Goal: Task Accomplishment & Management: Use online tool/utility

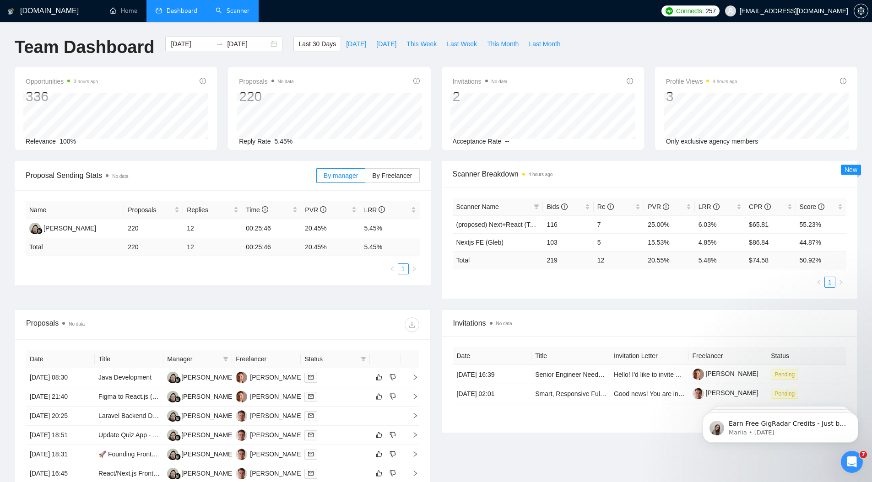
click at [229, 15] on link "Scanner" at bounding box center [233, 11] width 34 height 8
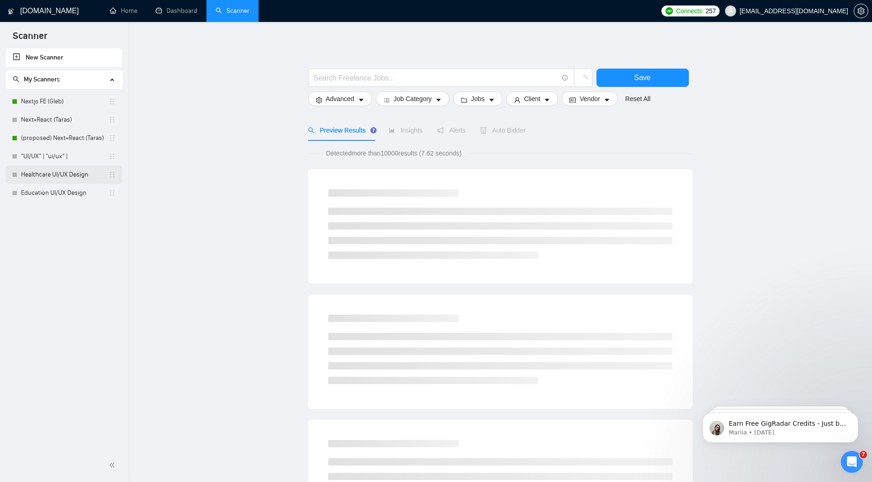
click at [64, 172] on link "Healthcare UI/UX Design" at bounding box center [64, 175] width 87 height 18
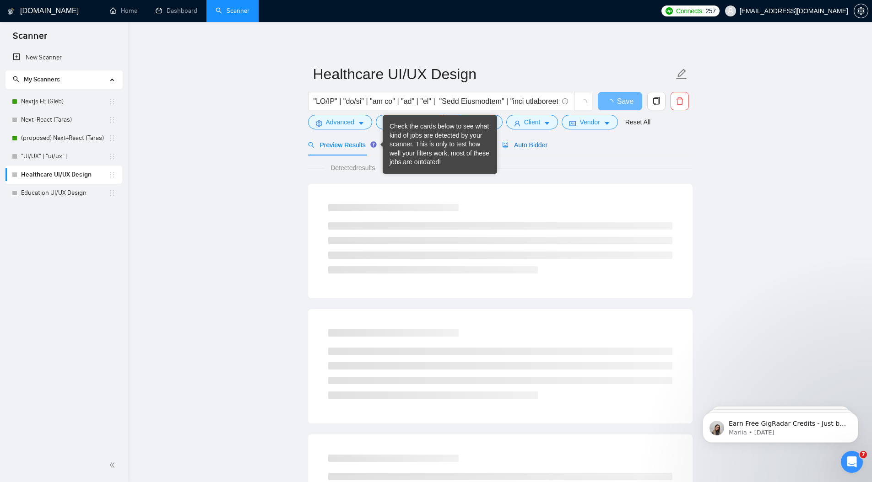
click at [540, 148] on span "Auto Bidder" at bounding box center [524, 144] width 45 height 7
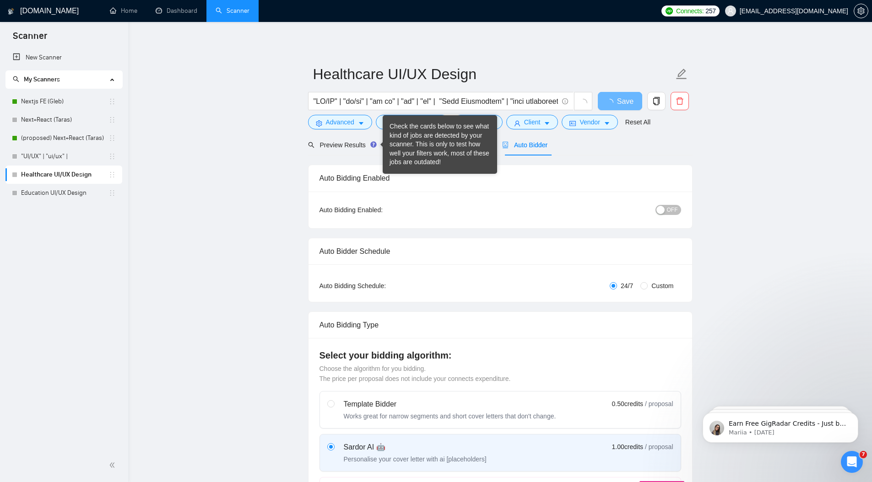
radio input "false"
radio input "true"
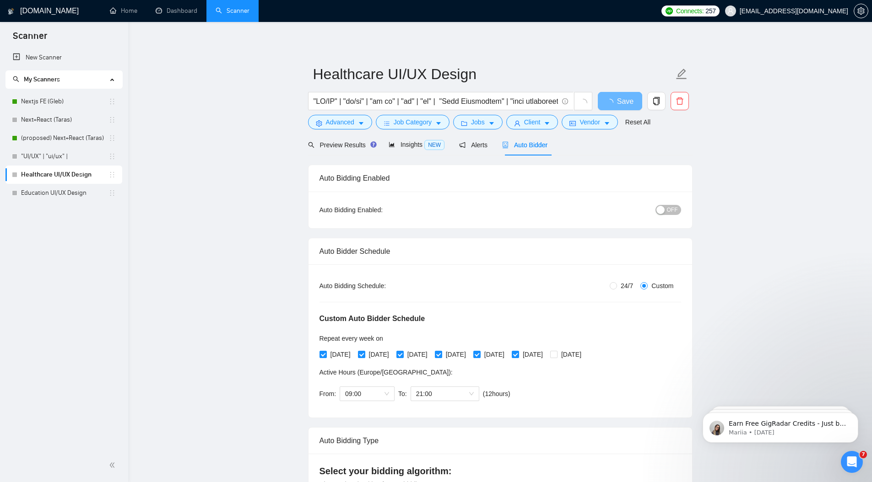
click at [536, 146] on span "Auto Bidder" at bounding box center [524, 144] width 45 height 7
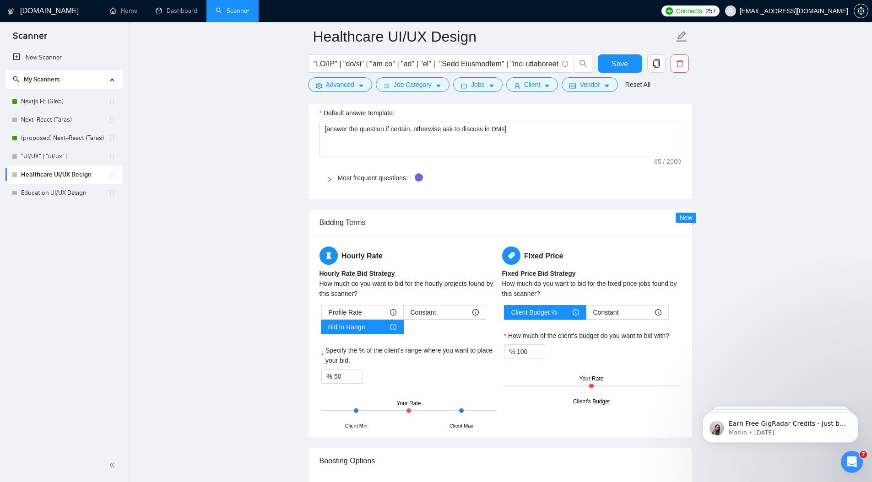
scroll to position [1218, 0]
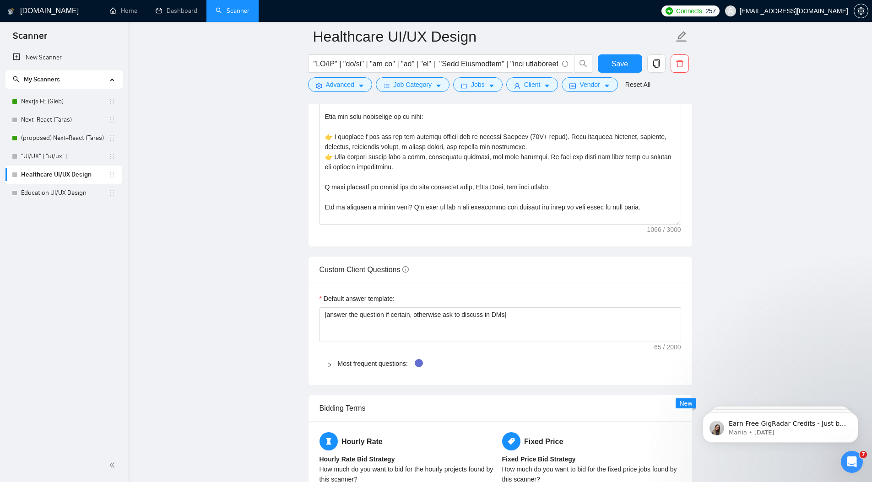
drag, startPoint x: 151, startPoint y: 329, endPoint x: 213, endPoint y: 304, distance: 66.3
click at [152, 329] on main "Healthcare UI/UX Design Save Advanced Job Category Jobs Client Vendor Reset All…" at bounding box center [500, 107] width 714 height 2577
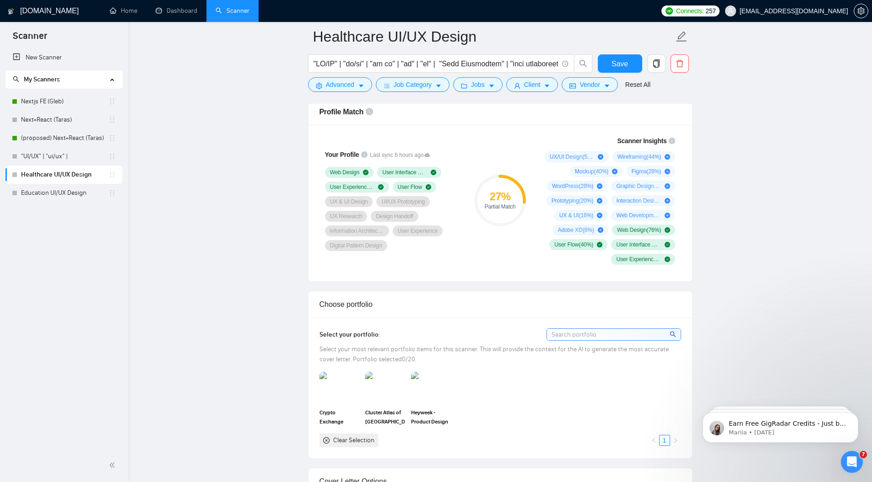
scroll to position [708, 0]
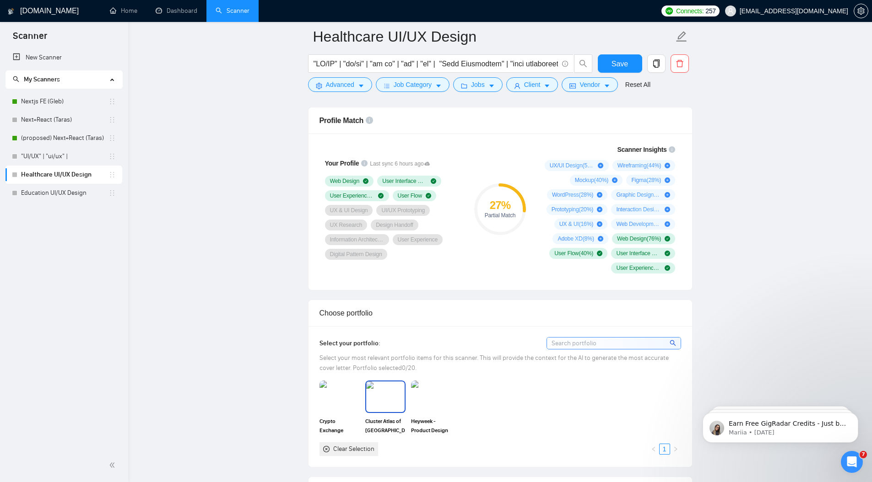
click at [397, 400] on img at bounding box center [385, 397] width 38 height 30
click at [397, 400] on div at bounding box center [385, 397] width 38 height 30
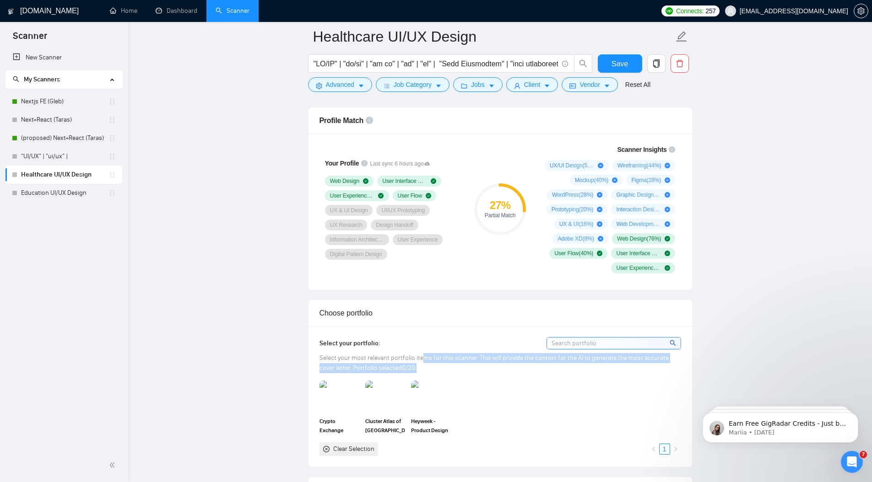
drag, startPoint x: 421, startPoint y: 358, endPoint x: 484, endPoint y: 373, distance: 63.8
click at [484, 373] on div "Select your most relevant portfolio items for this scanner. This will provide t…" at bounding box center [500, 363] width 362 height 20
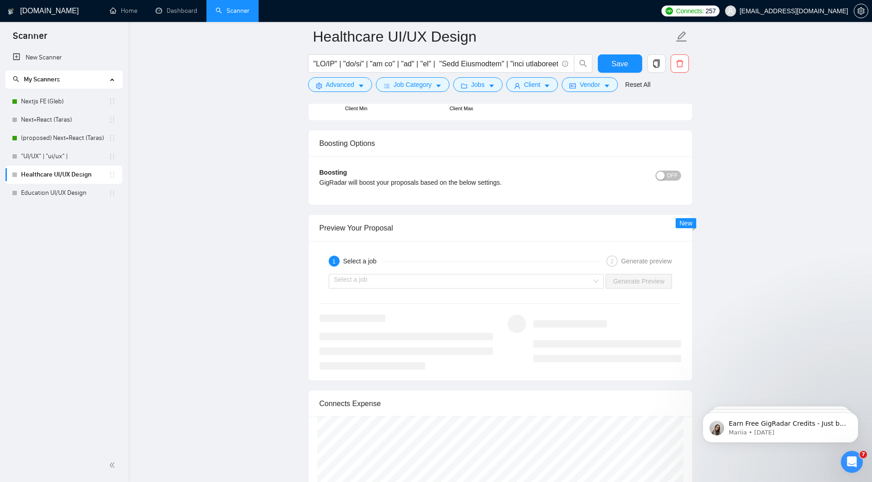
scroll to position [1690, 0]
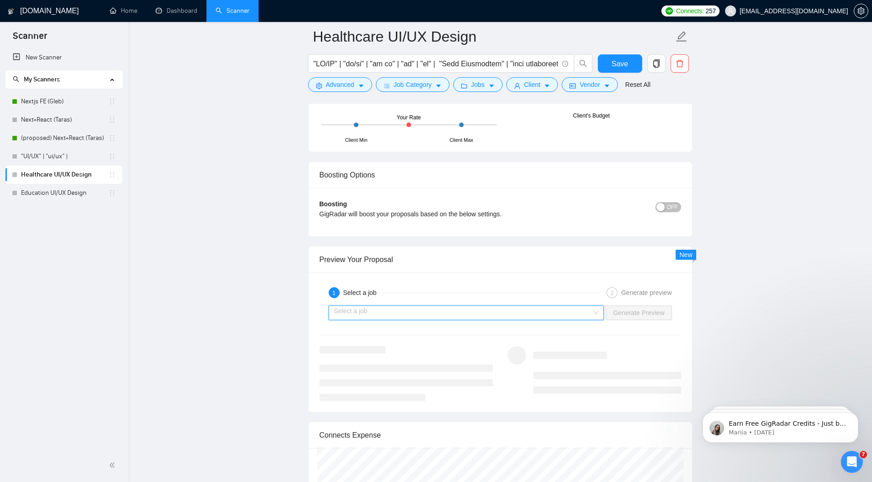
click at [372, 308] on input "search" at bounding box center [463, 313] width 258 height 14
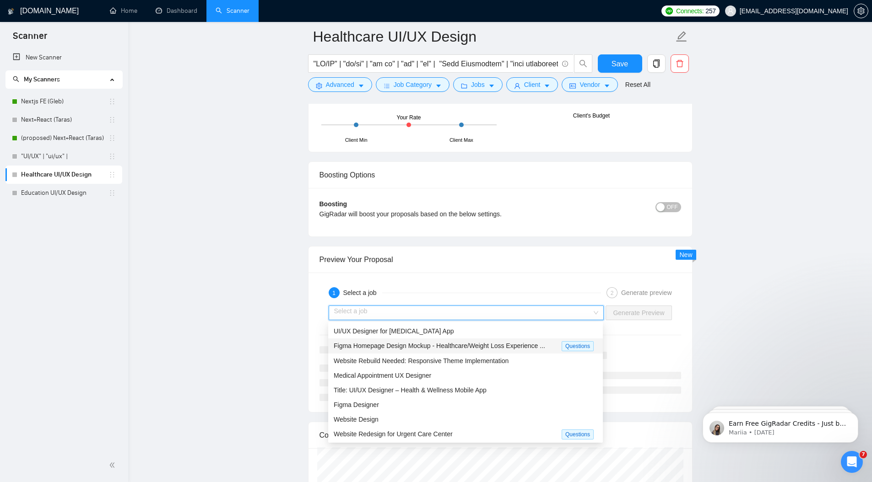
click at [365, 346] on span "Figma Homepage Design Mockup - Healthcare/Weight Loss Experience ..." at bounding box center [439, 345] width 211 height 7
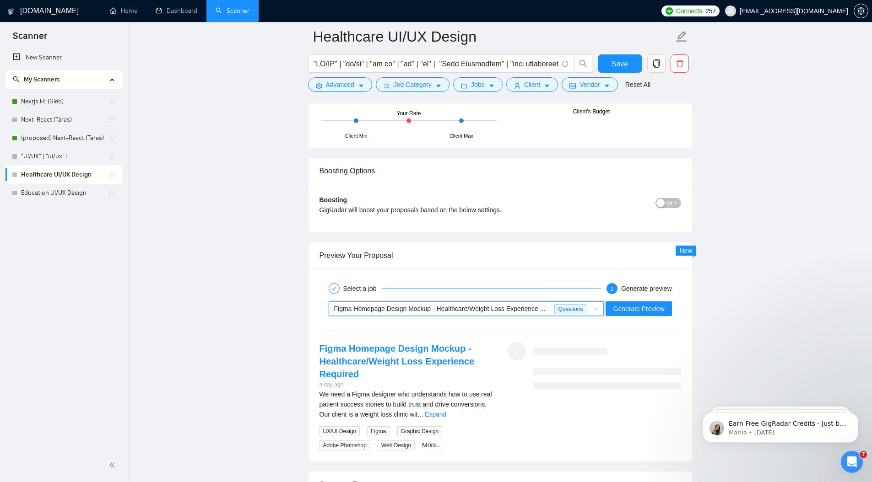
scroll to position [1702, 0]
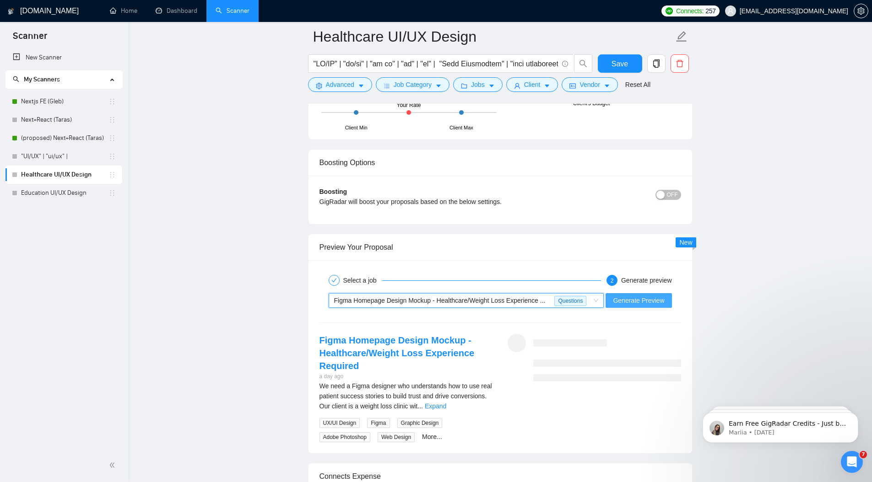
click at [664, 303] on span "Generate Preview" at bounding box center [638, 301] width 51 height 10
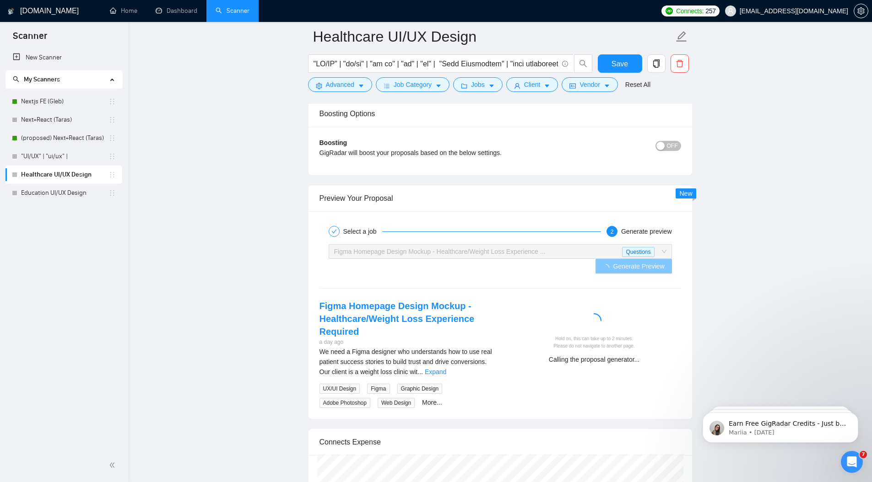
scroll to position [1761, 0]
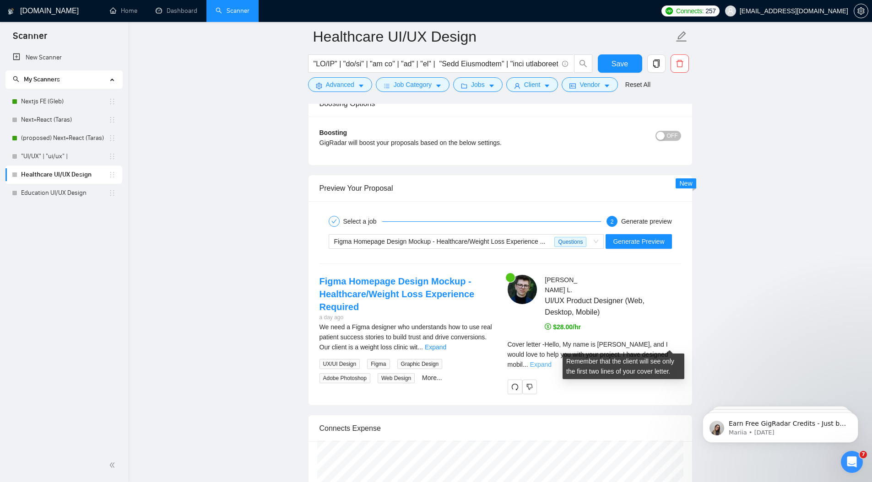
click at [551, 361] on link "Expand" at bounding box center [541, 364] width 22 height 7
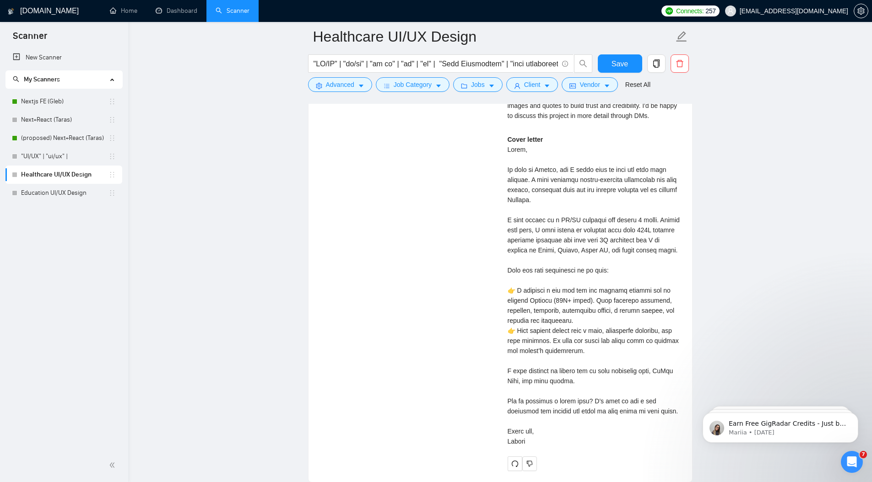
scroll to position [2148, 0]
drag, startPoint x: 601, startPoint y: 401, endPoint x: 499, endPoint y: 380, distance: 104.6
click at [499, 380] on div "Figma Homepage Design Mockup - Healthcare/Weight Loss Experience Required a day…" at bounding box center [500, 179] width 376 height 582
click at [526, 391] on div "Cover letter" at bounding box center [594, 290] width 173 height 312
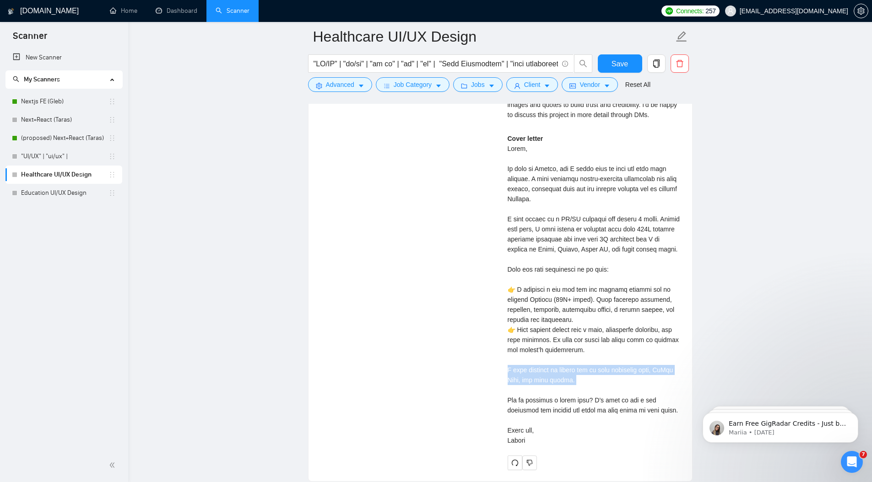
click at [526, 391] on div "Cover letter" at bounding box center [594, 290] width 173 height 312
click at [559, 421] on div "Cover letter" at bounding box center [594, 290] width 173 height 312
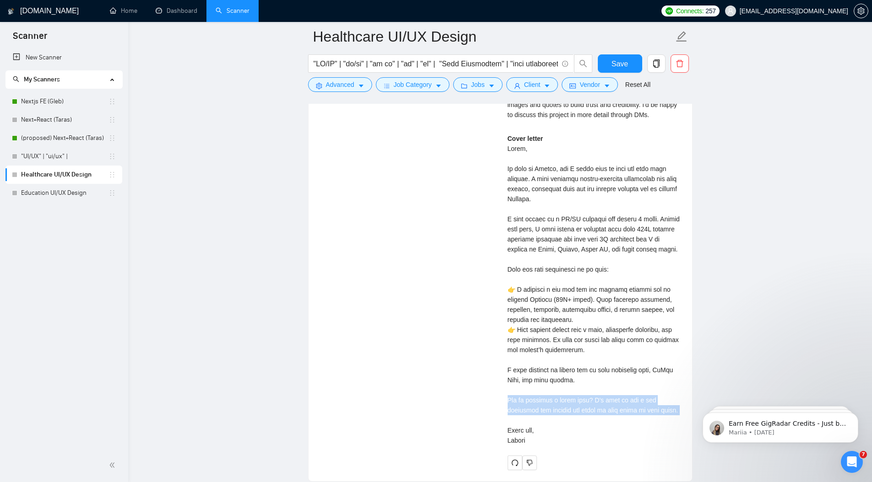
click at [559, 421] on div "Cover letter" at bounding box center [594, 290] width 173 height 312
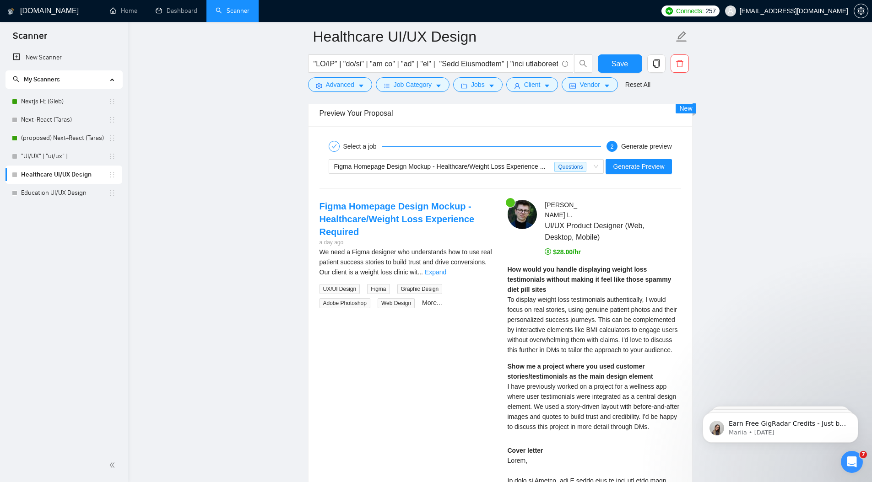
scroll to position [1814, 0]
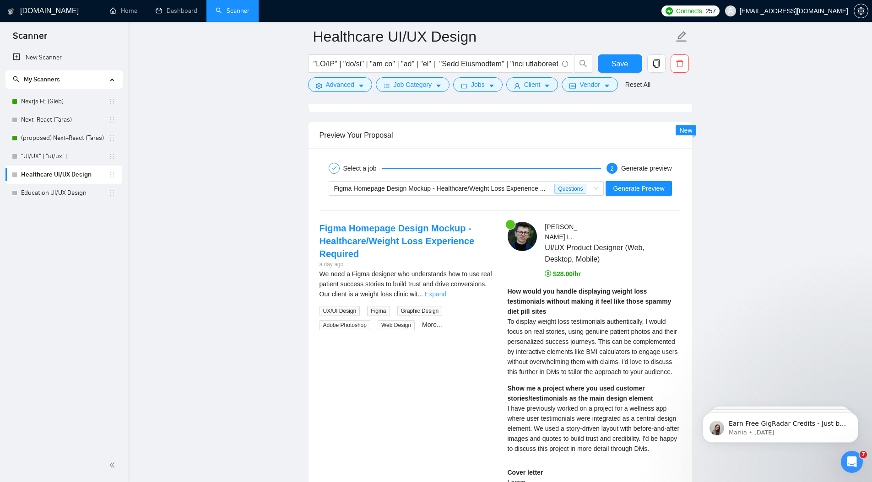
click at [446, 294] on link "Expand" at bounding box center [436, 294] width 22 height 7
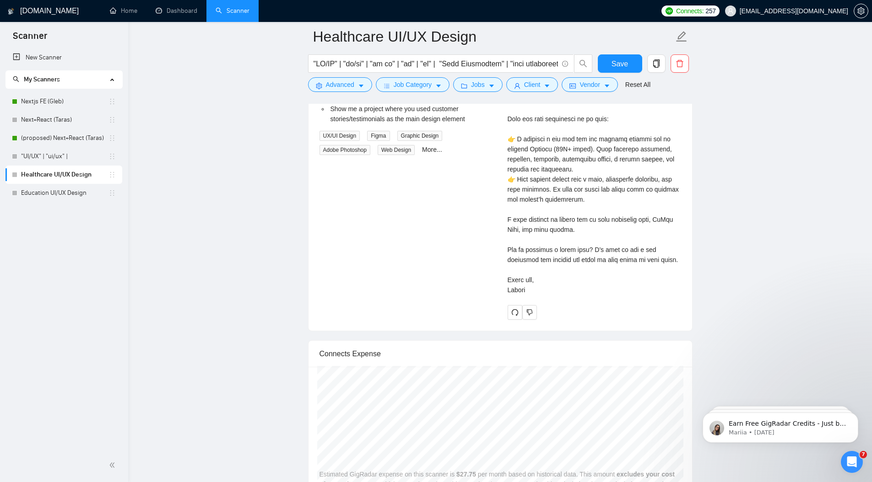
scroll to position [2300, 0]
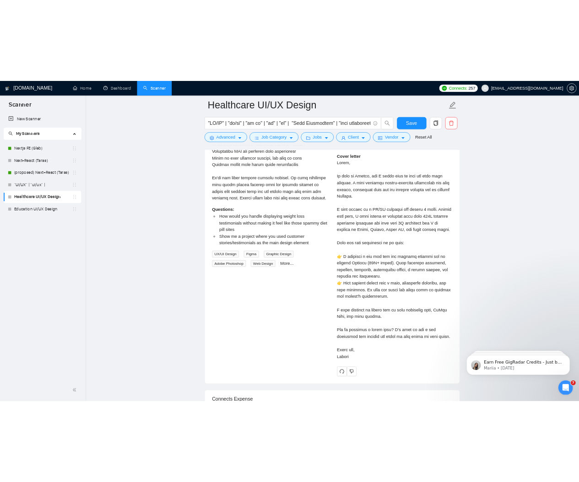
scroll to position [2176, 0]
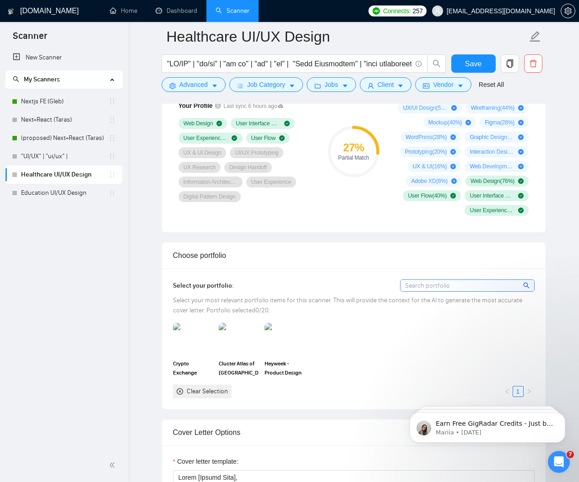
scroll to position [751, 0]
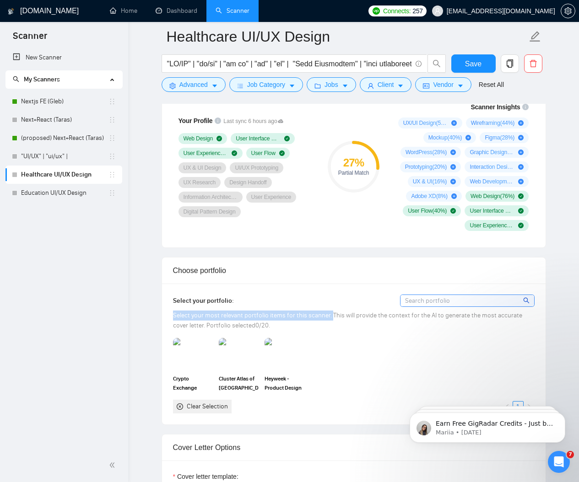
drag, startPoint x: 330, startPoint y: 316, endPoint x: 158, endPoint y: 319, distance: 172.5
click at [346, 324] on div "Select your most relevant portfolio items for this scanner. This will provide t…" at bounding box center [354, 321] width 362 height 20
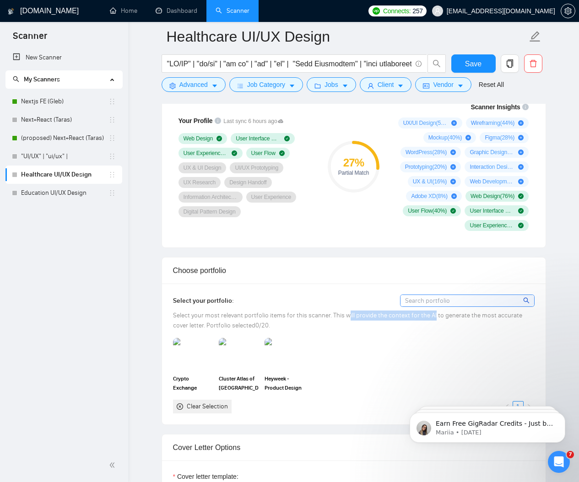
drag, startPoint x: 346, startPoint y: 316, endPoint x: 432, endPoint y: 318, distance: 86.5
click at [432, 318] on span "Select your most relevant portfolio items for this scanner. This will provide t…" at bounding box center [347, 321] width 349 height 18
click at [354, 331] on div "Select your most relevant portfolio items for this scanner. This will provide t…" at bounding box center [354, 321] width 362 height 20
click at [248, 311] on div "Select your most relevant portfolio items for this scanner. This will provide t…" at bounding box center [354, 321] width 362 height 20
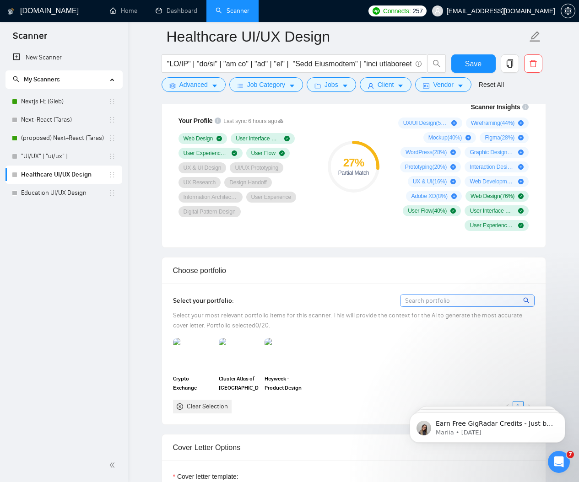
click at [246, 314] on span "Select your most relevant portfolio items for this scanner. This will provide t…" at bounding box center [347, 321] width 349 height 18
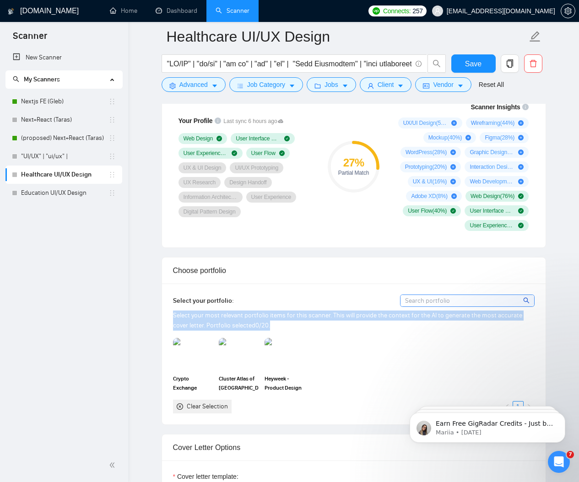
click at [246, 314] on span "Select your most relevant portfolio items for this scanner. This will provide t…" at bounding box center [347, 321] width 349 height 18
click at [282, 324] on div "Select your most relevant portfolio items for this scanner. This will provide t…" at bounding box center [354, 321] width 362 height 20
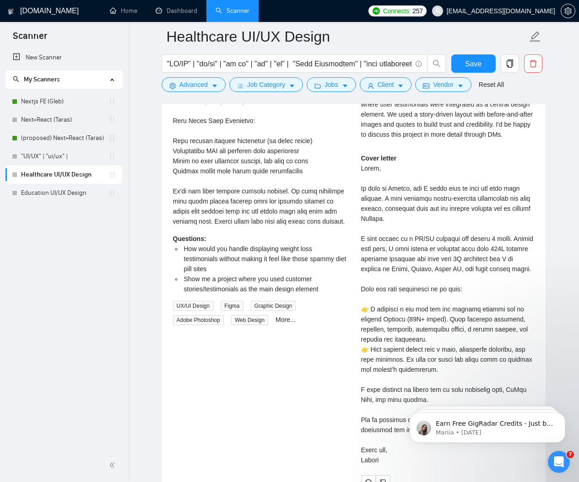
scroll to position [2333, 0]
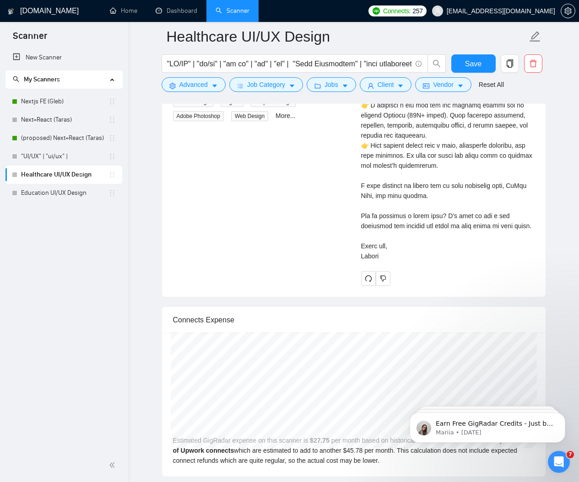
click at [394, 232] on div "Cover letter" at bounding box center [447, 105] width 173 height 312
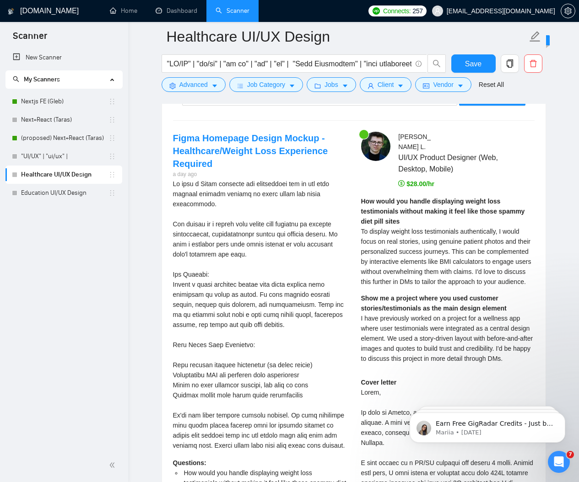
scroll to position [1918, 0]
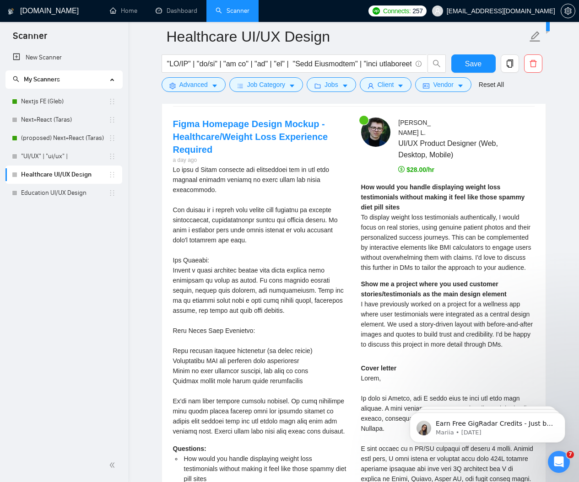
click at [97, 296] on div "New Scanner My Scanners Nextjs FE (Gleb) Next+React (Taras) (proposed) Next+Rea…" at bounding box center [64, 249] width 128 height 400
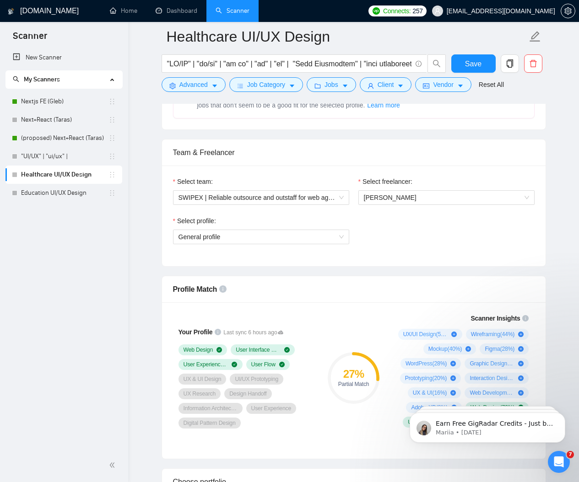
scroll to position [0, 0]
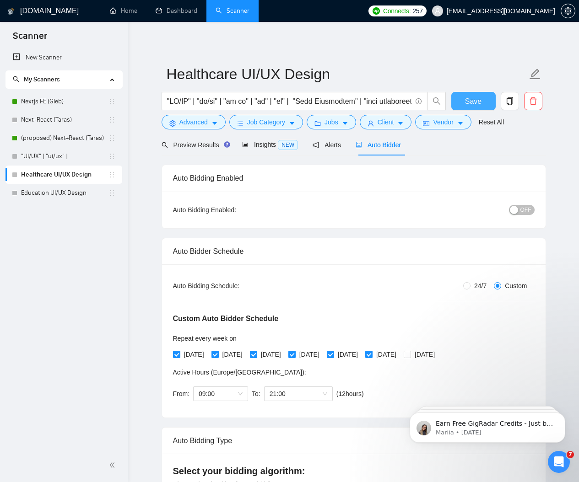
click at [467, 92] on button "Save" at bounding box center [473, 101] width 44 height 18
